Goal: Transaction & Acquisition: Purchase product/service

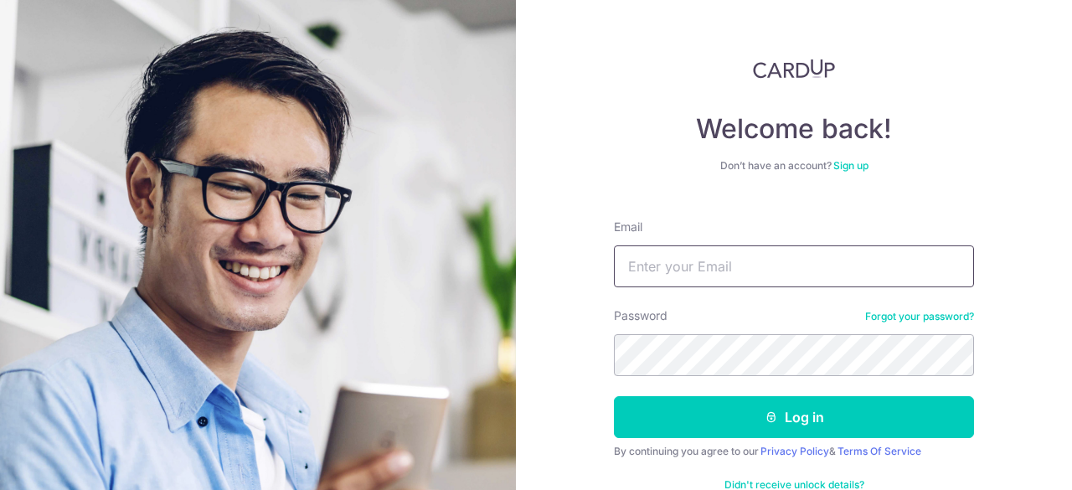
click at [730, 260] on input "Email" at bounding box center [794, 266] width 360 height 42
type input "[PERSON_NAME][EMAIL_ADDRESS][DOMAIN_NAME]"
click at [614, 396] on button "Log in" at bounding box center [794, 417] width 360 height 42
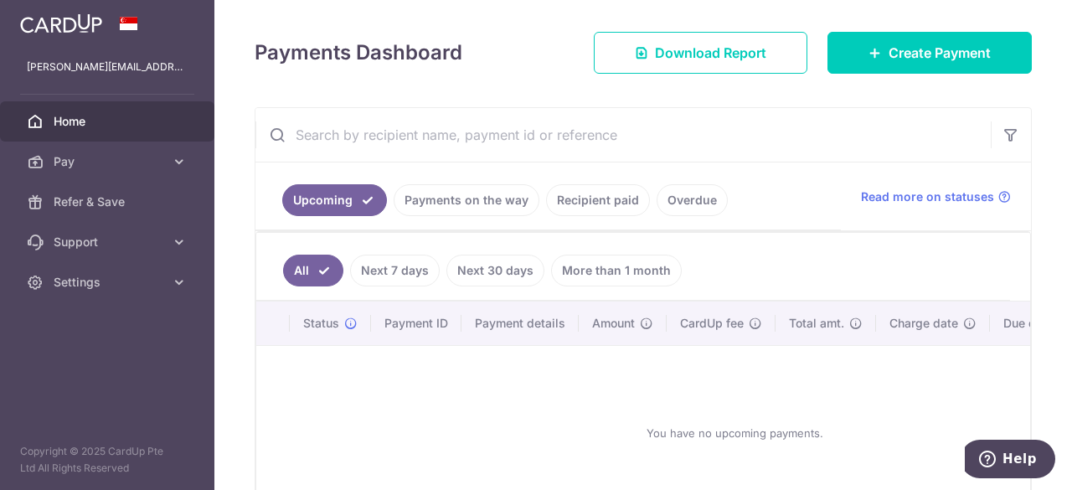
scroll to position [331, 0]
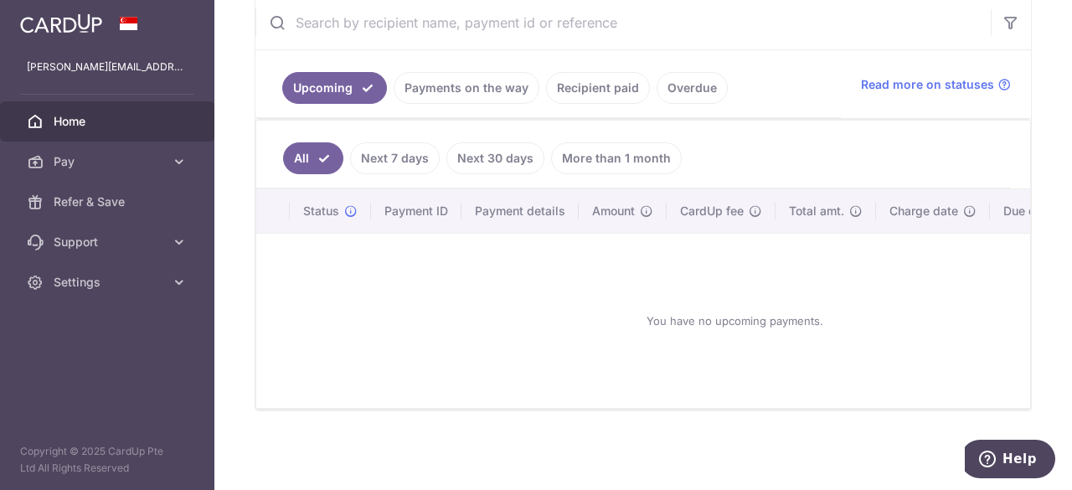
click at [610, 88] on link "Recipient paid" at bounding box center [598, 88] width 104 height 32
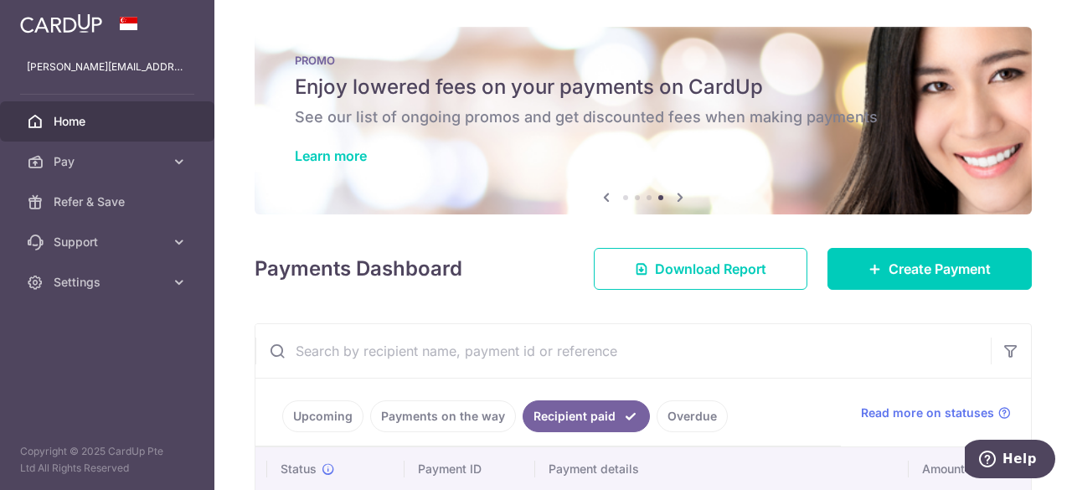
scroll to position [84, 0]
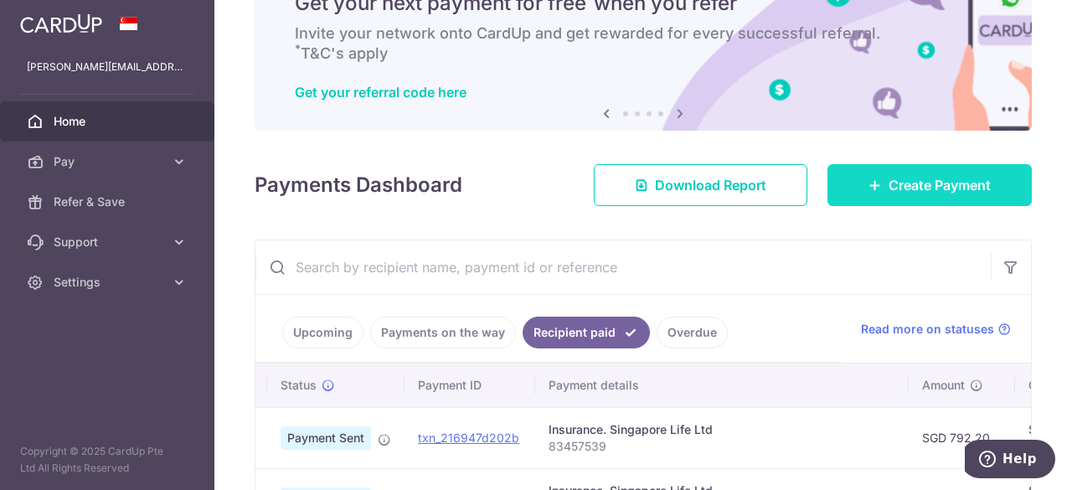
click at [854, 180] on link "Create Payment" at bounding box center [929, 185] width 204 height 42
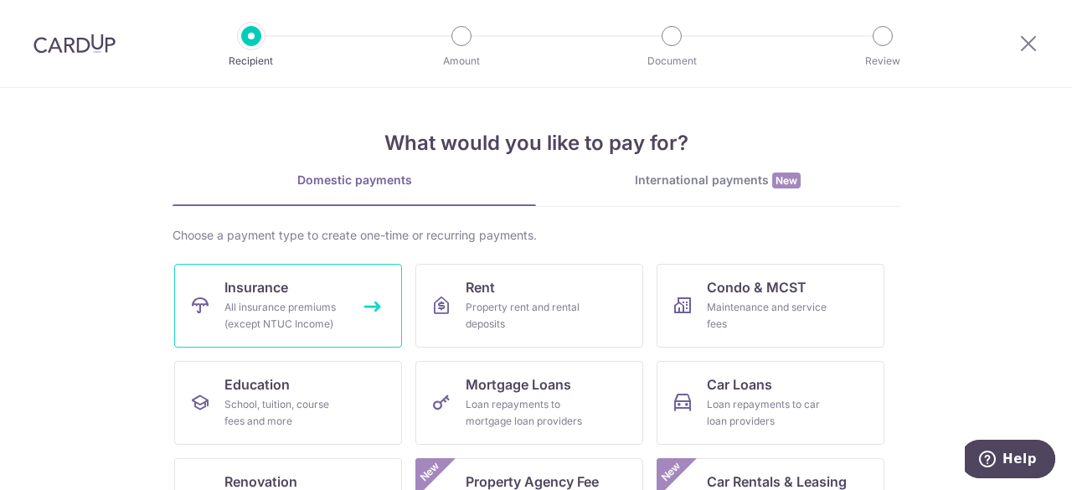
click at [283, 292] on span "Insurance" at bounding box center [256, 287] width 64 height 20
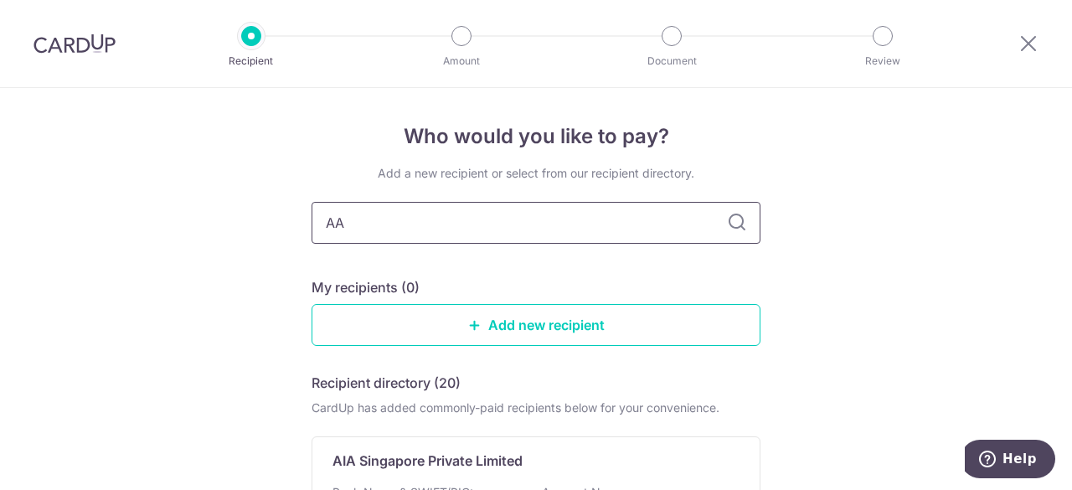
type input "A"
type input "AIA"
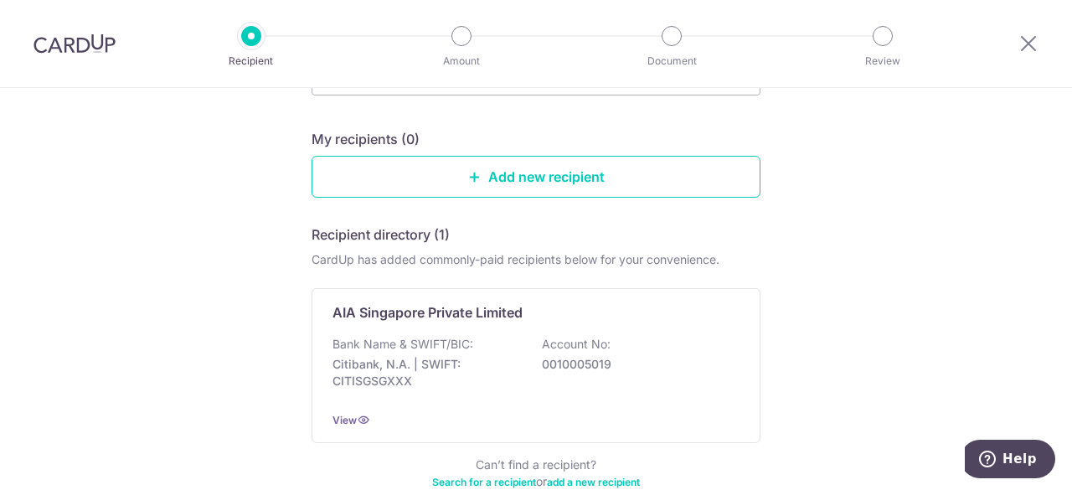
scroll to position [149, 0]
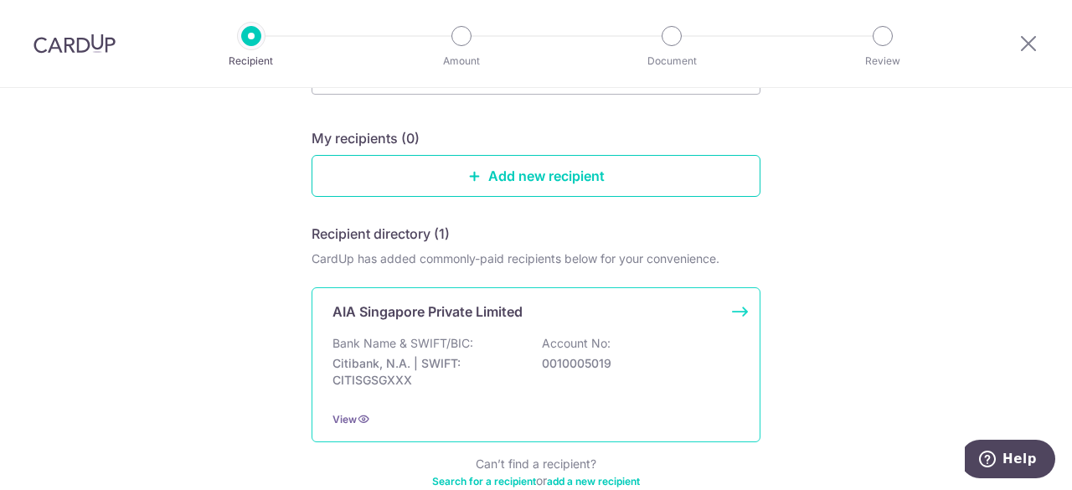
click at [454, 363] on p "Citibank, N.A. | SWIFT: CITISGSGXXX" at bounding box center [427, 372] width 188 height 34
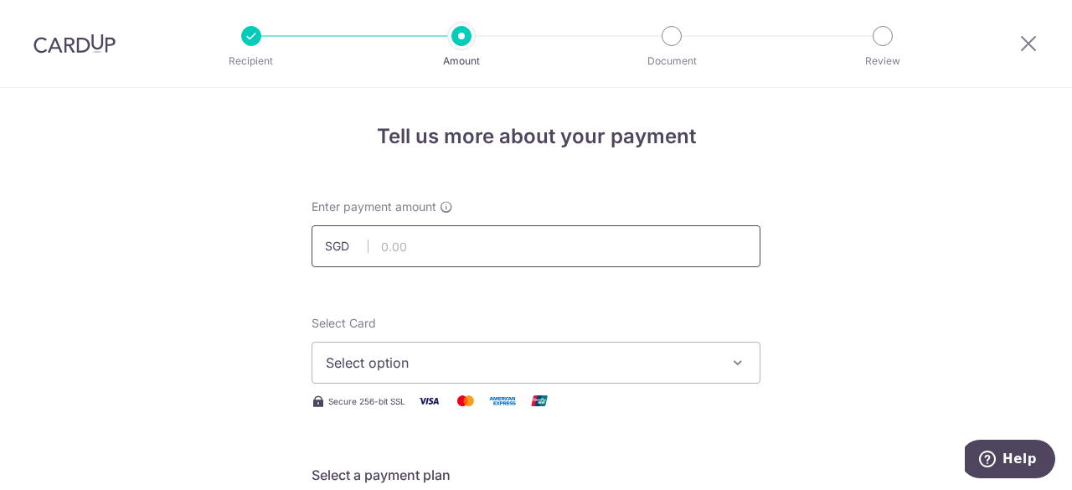
click at [571, 228] on input "text" at bounding box center [536, 246] width 449 height 42
type input "1,177.10"
click at [499, 358] on span "Select option" at bounding box center [521, 363] width 390 height 20
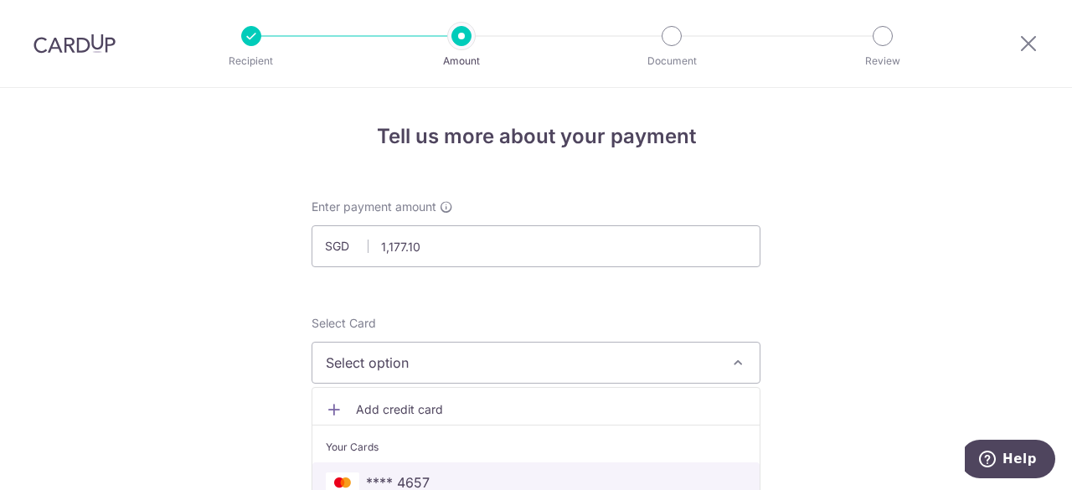
drag, startPoint x: 437, startPoint y: 469, endPoint x: 457, endPoint y: 435, distance: 39.8
click at [437, 469] on link "**** 4657" at bounding box center [535, 482] width 447 height 40
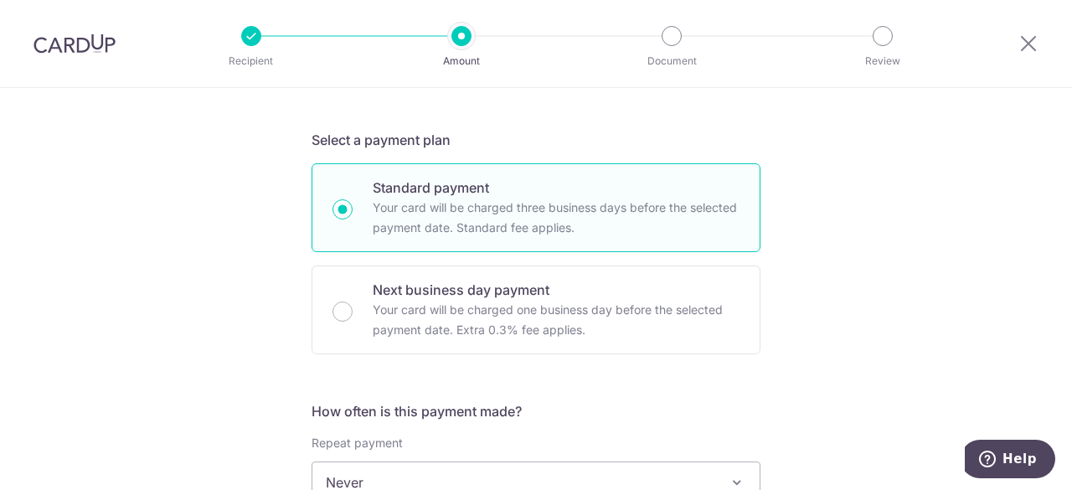
scroll to position [503, 0]
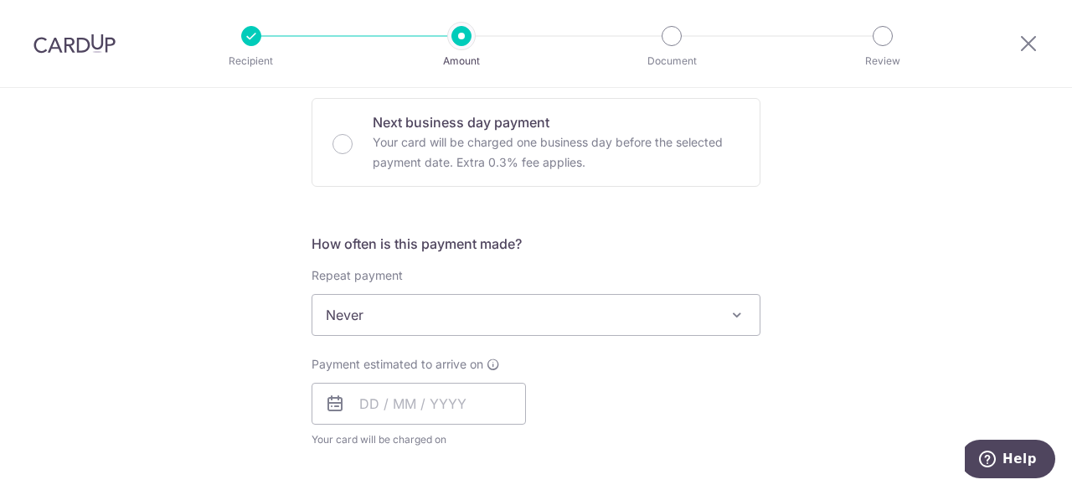
click at [446, 322] on span "Never" at bounding box center [535, 315] width 447 height 40
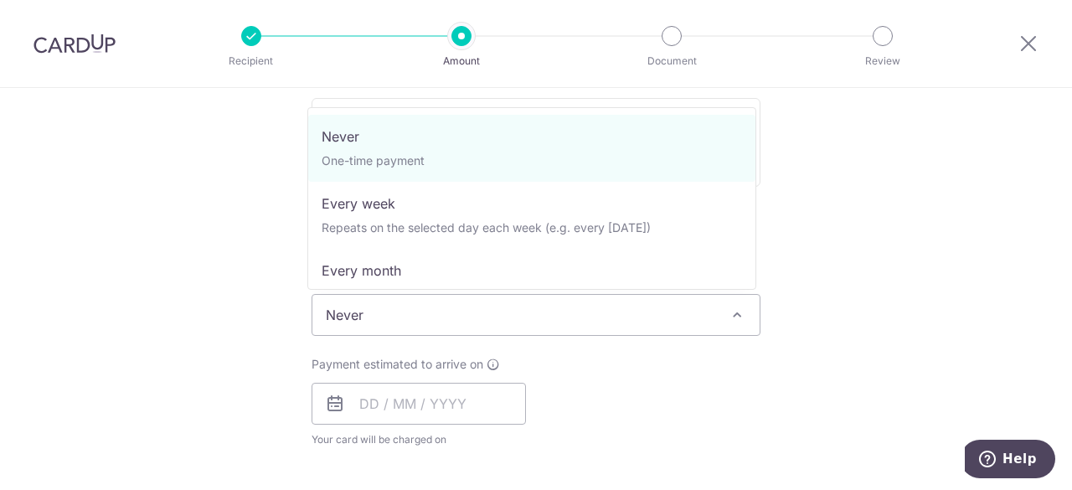
scroll to position [84, 0]
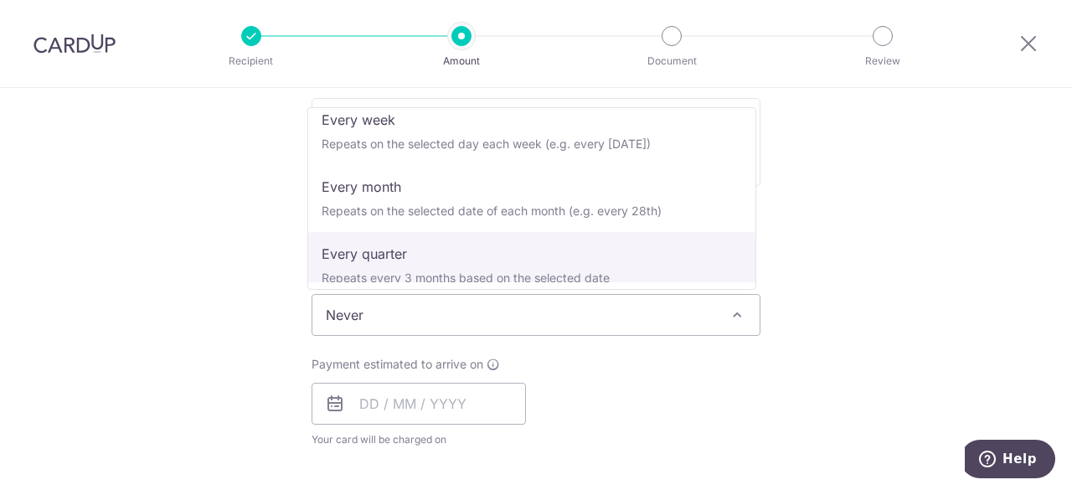
click at [151, 231] on div "Tell us more about your payment Enter payment amount SGD 1,177.10 1177.10 Selec…" at bounding box center [536, 342] width 1072 height 1515
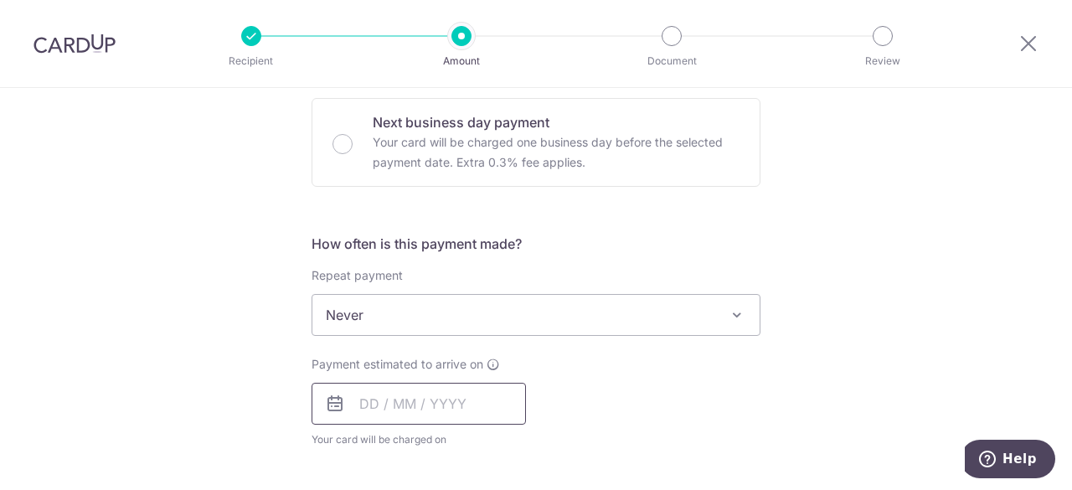
click at [385, 411] on input "text" at bounding box center [419, 404] width 214 height 42
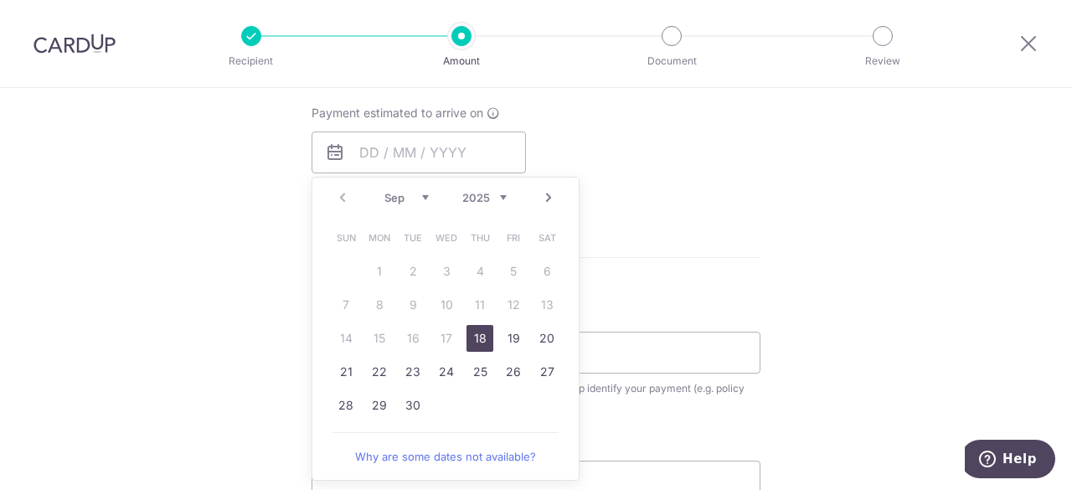
click at [484, 334] on link "18" at bounding box center [480, 338] width 27 height 27
type input "18/09/2025"
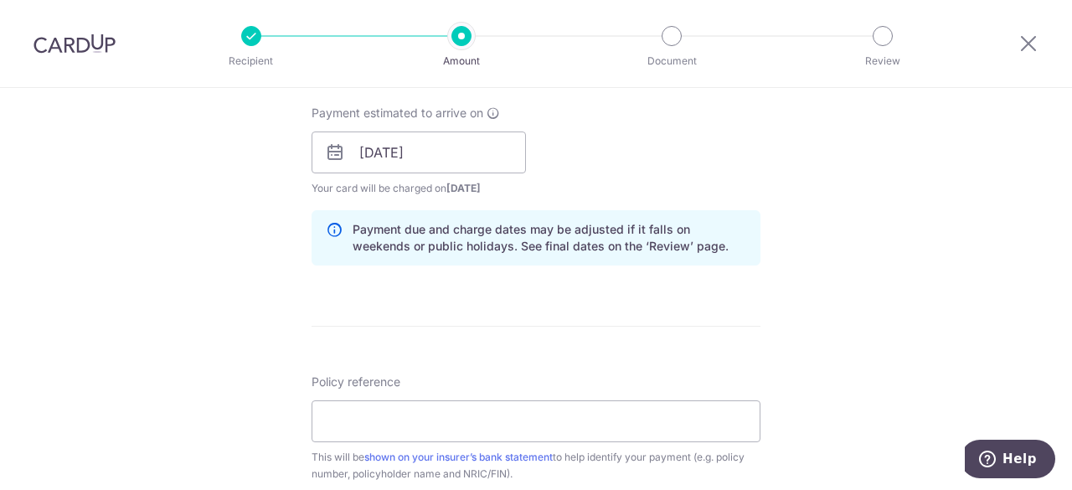
scroll to position [838, 0]
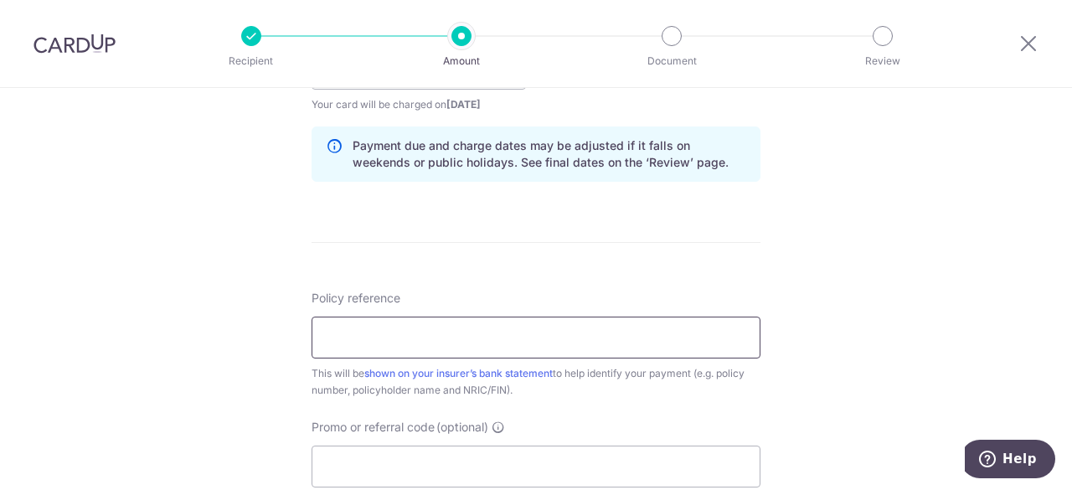
click at [359, 341] on input "Policy reference" at bounding box center [536, 338] width 449 height 42
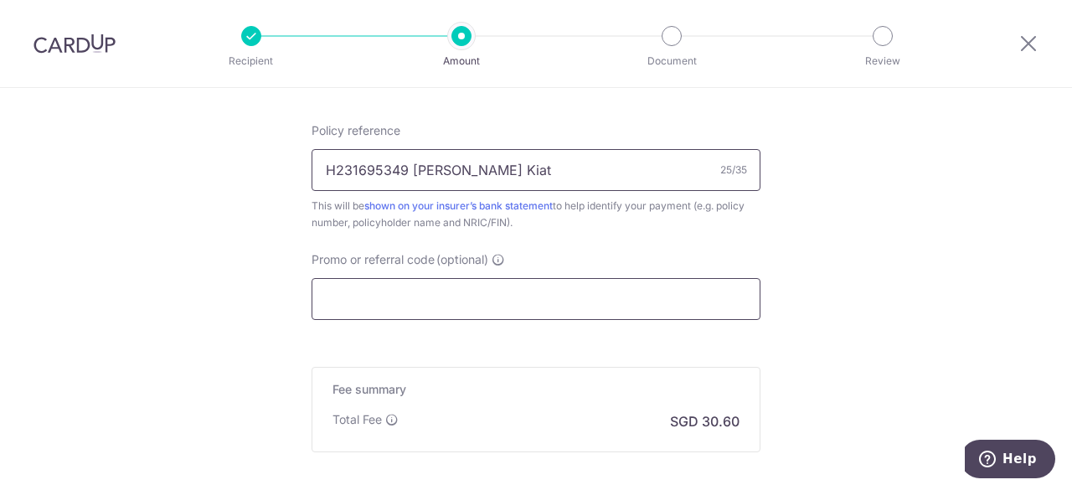
type input "H231695349 Swee Heng Kiat"
click at [461, 299] on input "Promo or referral code (optional)" at bounding box center [536, 299] width 449 height 42
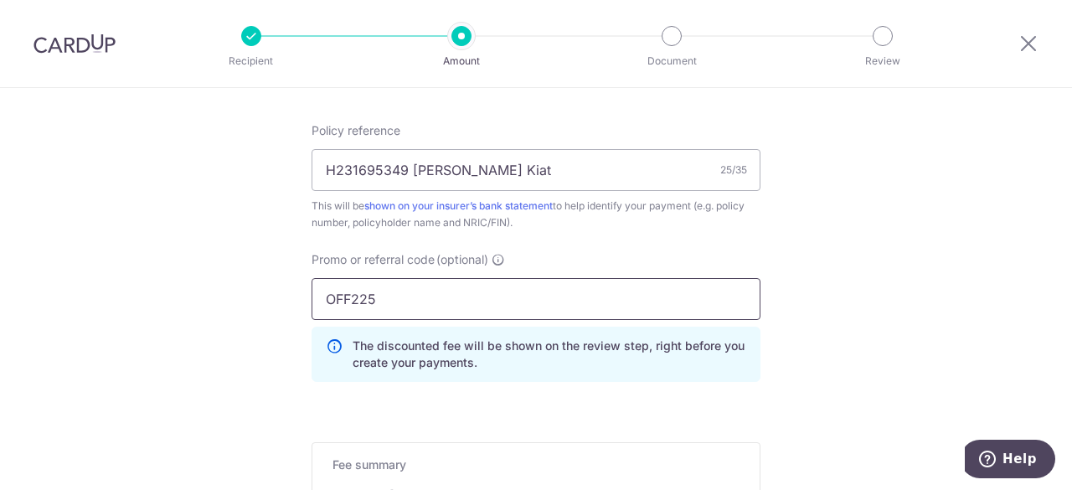
type input "OFF225"
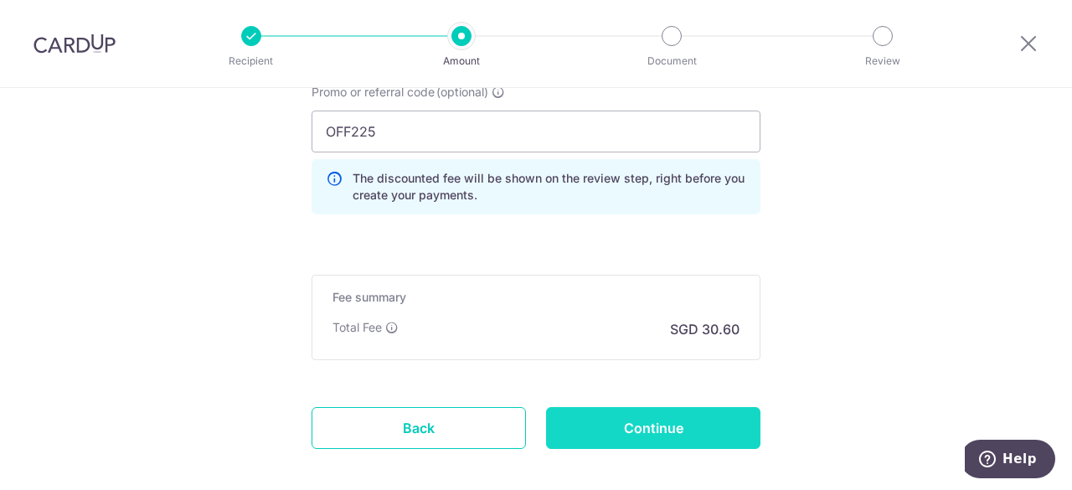
click at [621, 421] on input "Continue" at bounding box center [653, 428] width 214 height 42
type input "Create Schedule"
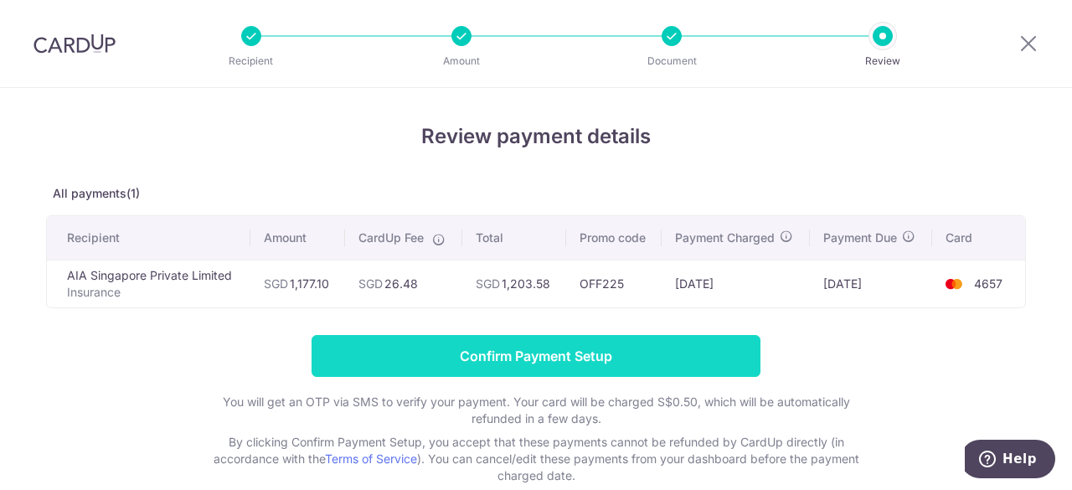
click at [674, 348] on input "Confirm Payment Setup" at bounding box center [536, 356] width 449 height 42
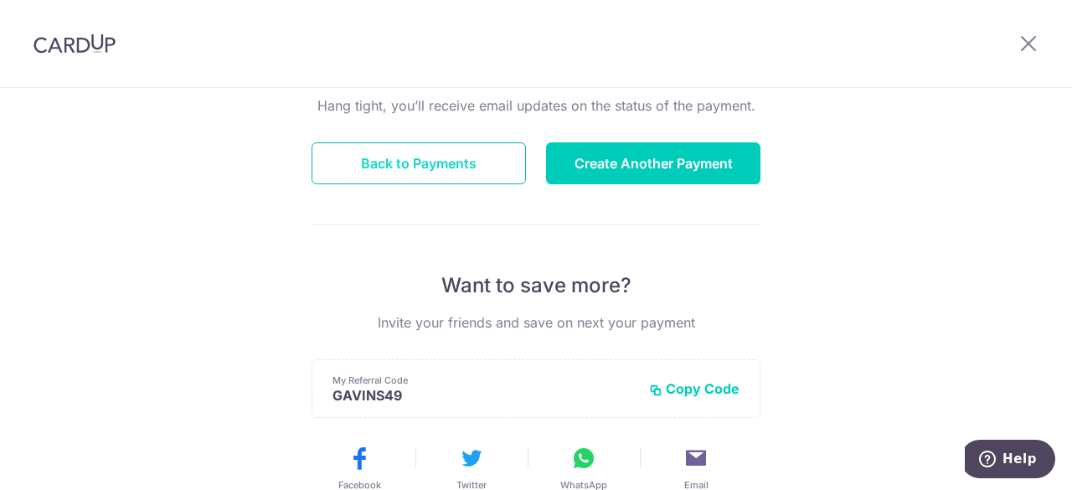
scroll to position [173, 0]
click at [389, 159] on button "Back to Payments" at bounding box center [419, 164] width 214 height 42
